Goal: Transaction & Acquisition: Subscribe to service/newsletter

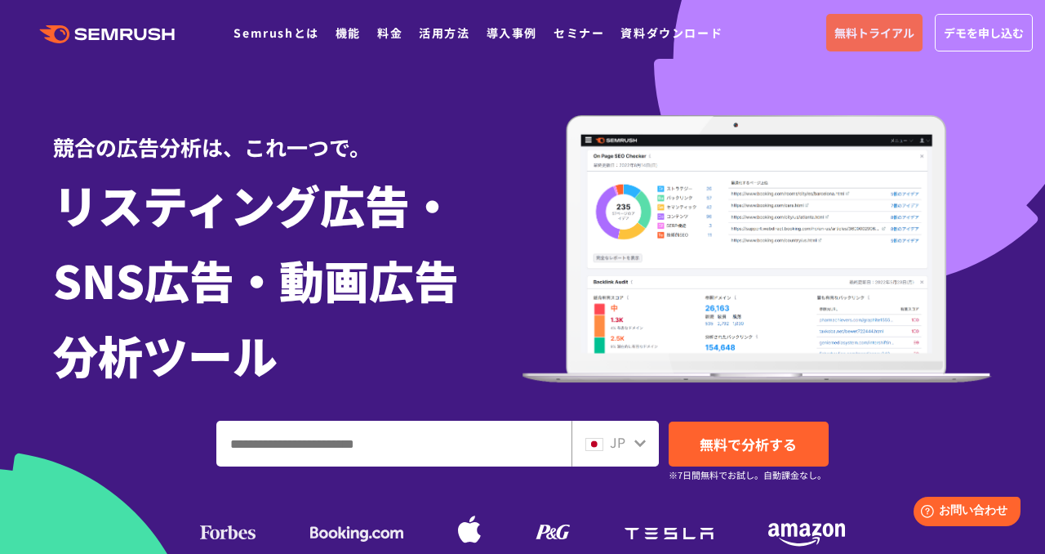
click at [859, 29] on span "無料トライアル" at bounding box center [875, 33] width 80 height 18
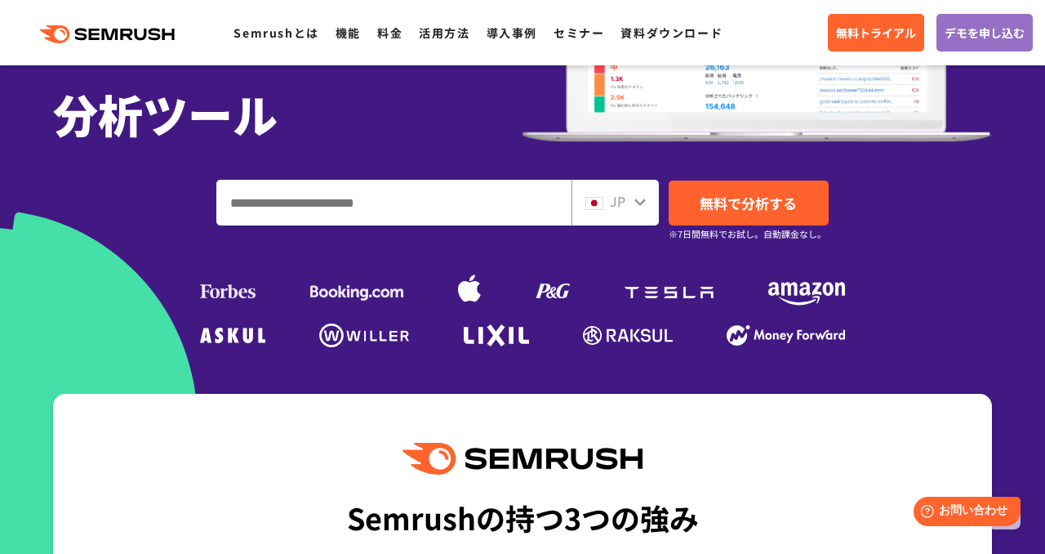
scroll to position [238, 0]
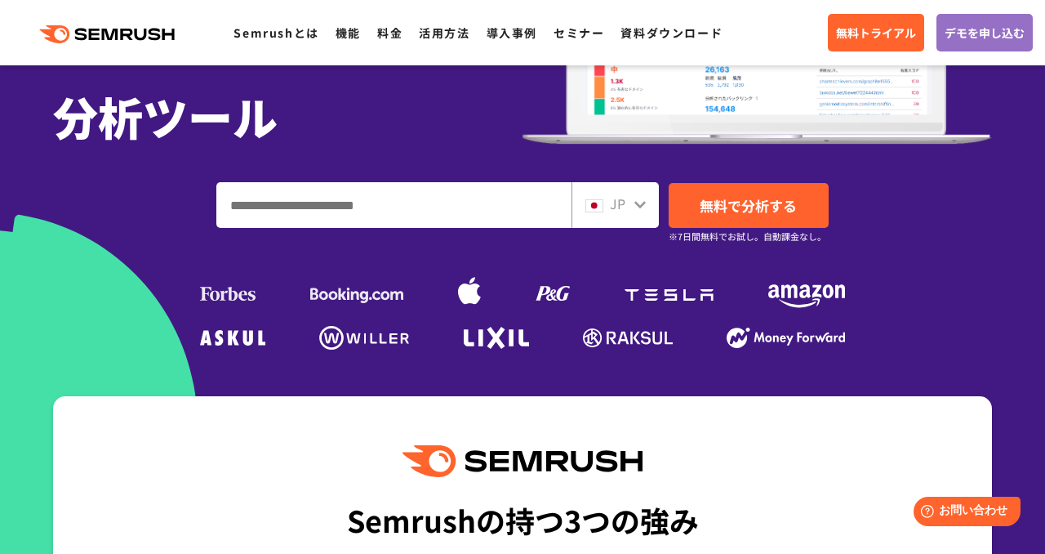
click at [412, 207] on input "ドメイン、キーワードまたはURLを入力してください" at bounding box center [394, 205] width 354 height 44
click at [720, 192] on link "無料で分析する" at bounding box center [749, 205] width 160 height 45
click at [417, 204] on input "ドメイン、キーワードまたはURLを入力してください" at bounding box center [394, 205] width 354 height 44
click at [763, 203] on span "無料で分析する" at bounding box center [748, 205] width 97 height 20
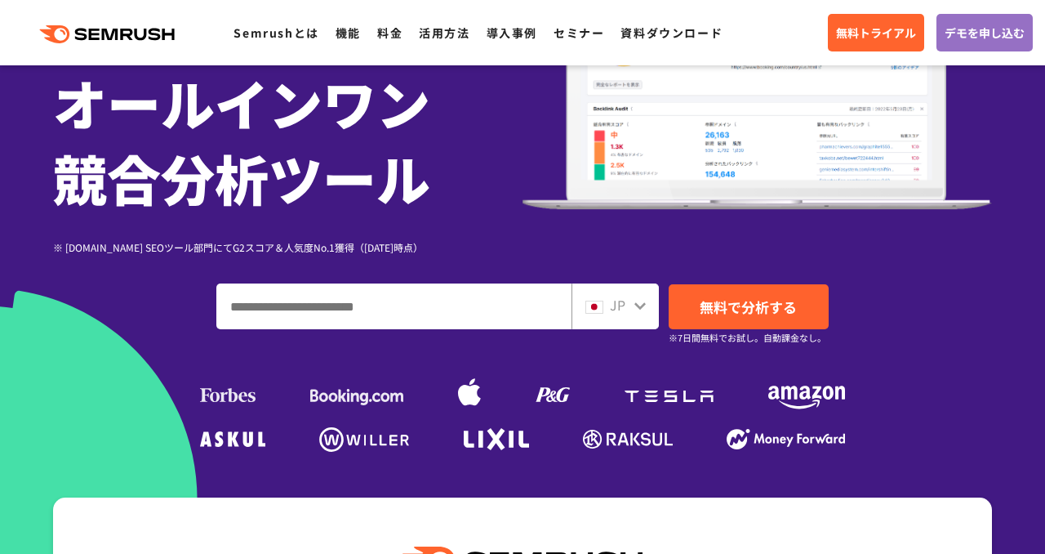
scroll to position [235, 0]
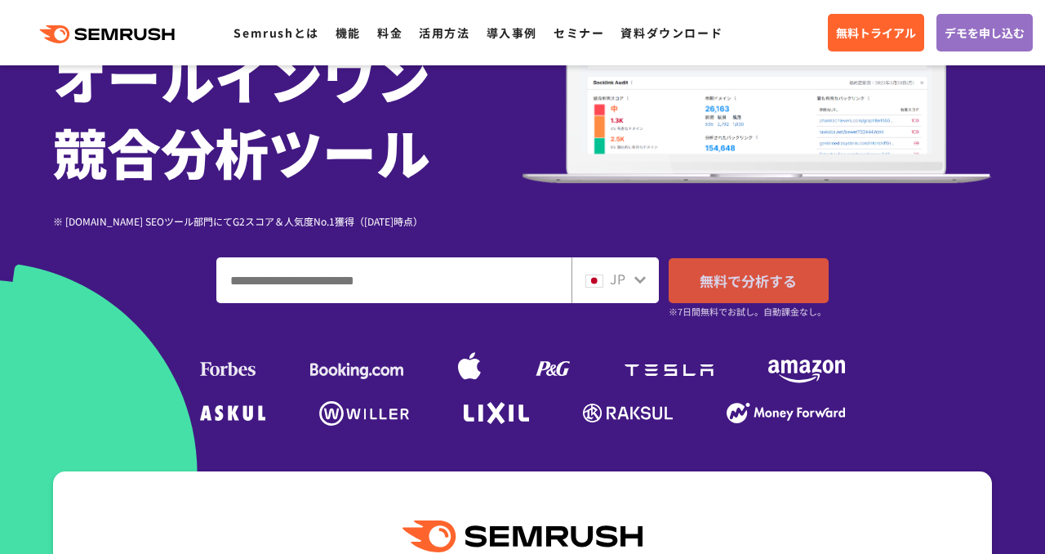
click at [755, 276] on span "無料で分析する" at bounding box center [748, 280] width 97 height 20
